Goal: Check status: Check status

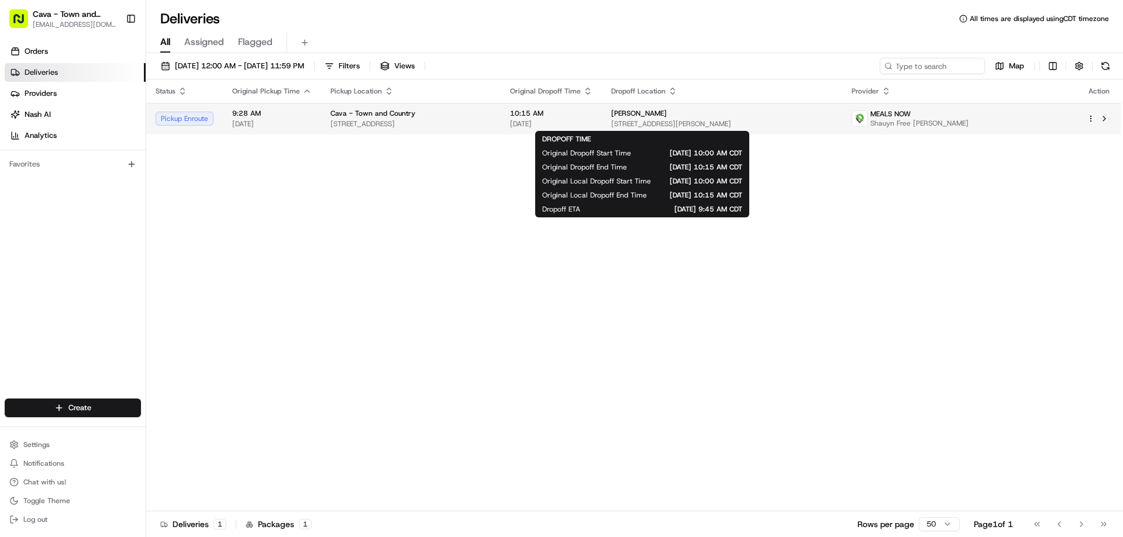
click at [592, 117] on span "10:15 AM" at bounding box center [551, 113] width 82 height 9
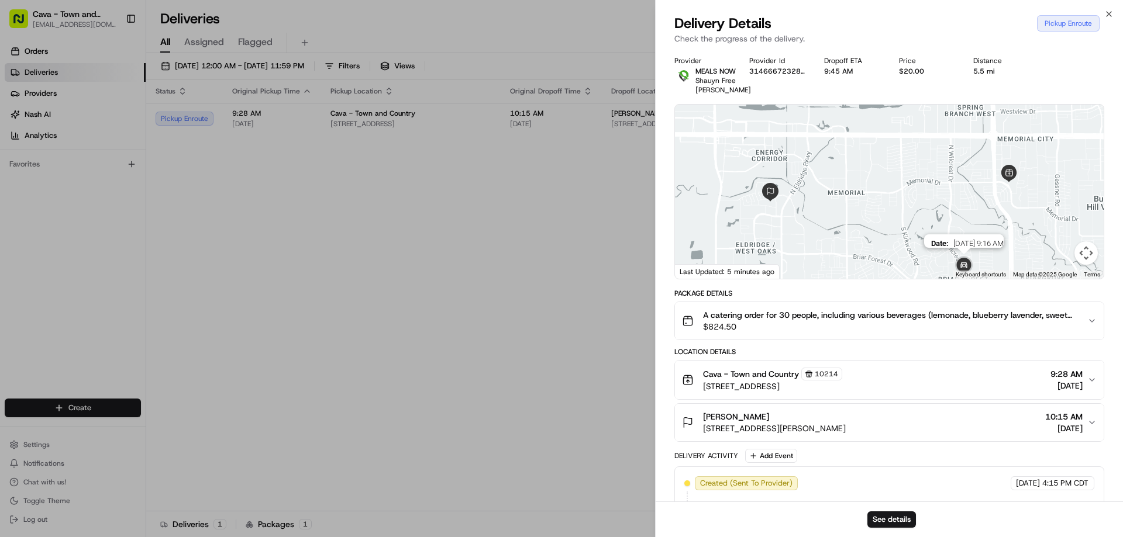
click at [959, 267] on img at bounding box center [963, 266] width 33 height 33
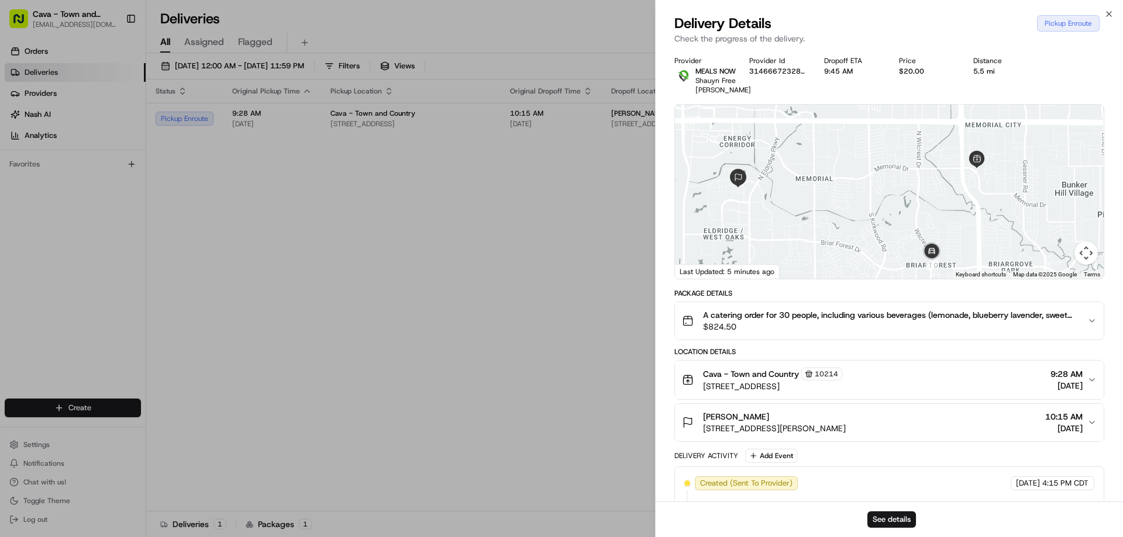
click at [1084, 247] on button "Map camera controls" at bounding box center [1085, 252] width 23 height 23
click at [931, 249] on img at bounding box center [931, 252] width 33 height 33
click at [1005, 377] on div "Cava - Town and Country 10214 [STREET_ADDRESS] 9:28 AM [DATE]" at bounding box center [884, 380] width 405 height 25
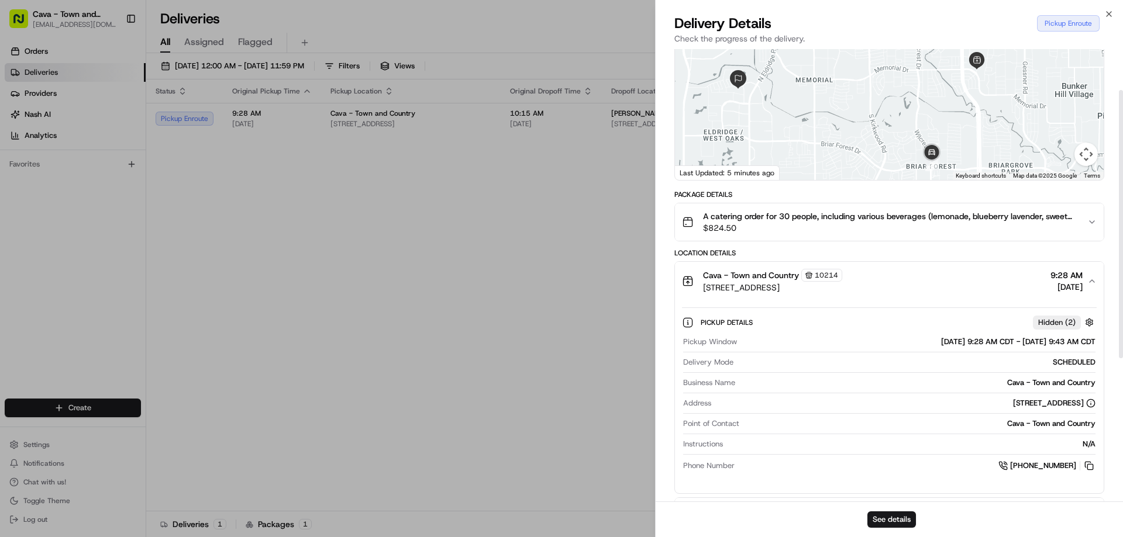
scroll to position [58, 0]
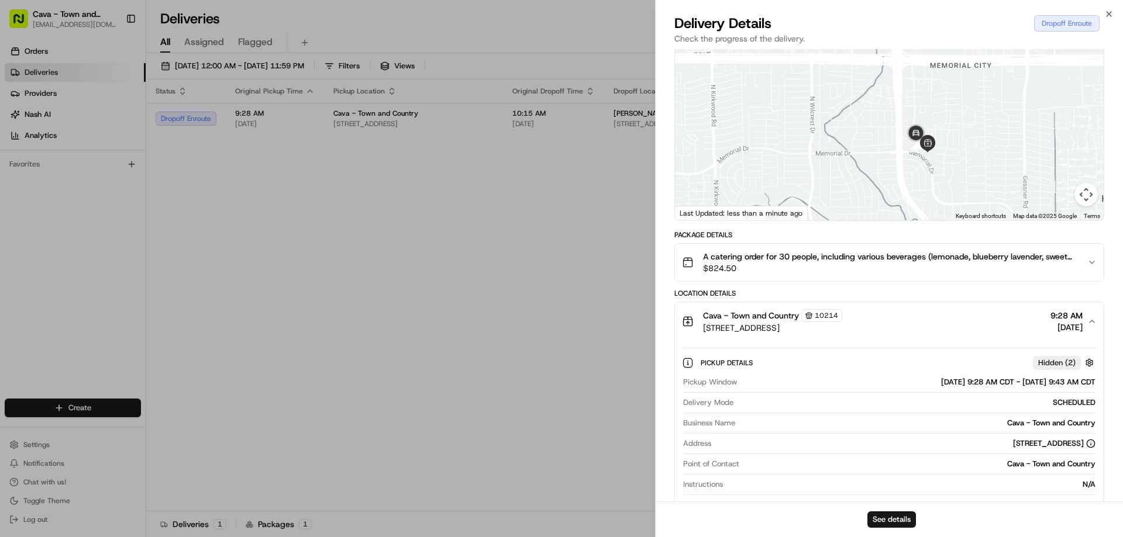
drag, startPoint x: 916, startPoint y: 143, endPoint x: 879, endPoint y: 256, distance: 119.5
click at [879, 256] on div "Provider MEALS NOW Shauyn Free [PERSON_NAME] Provider Id 3146667232854020 Dropo…" at bounding box center [889, 415] width 430 height 834
